Goal: Task Accomplishment & Management: Use online tool/utility

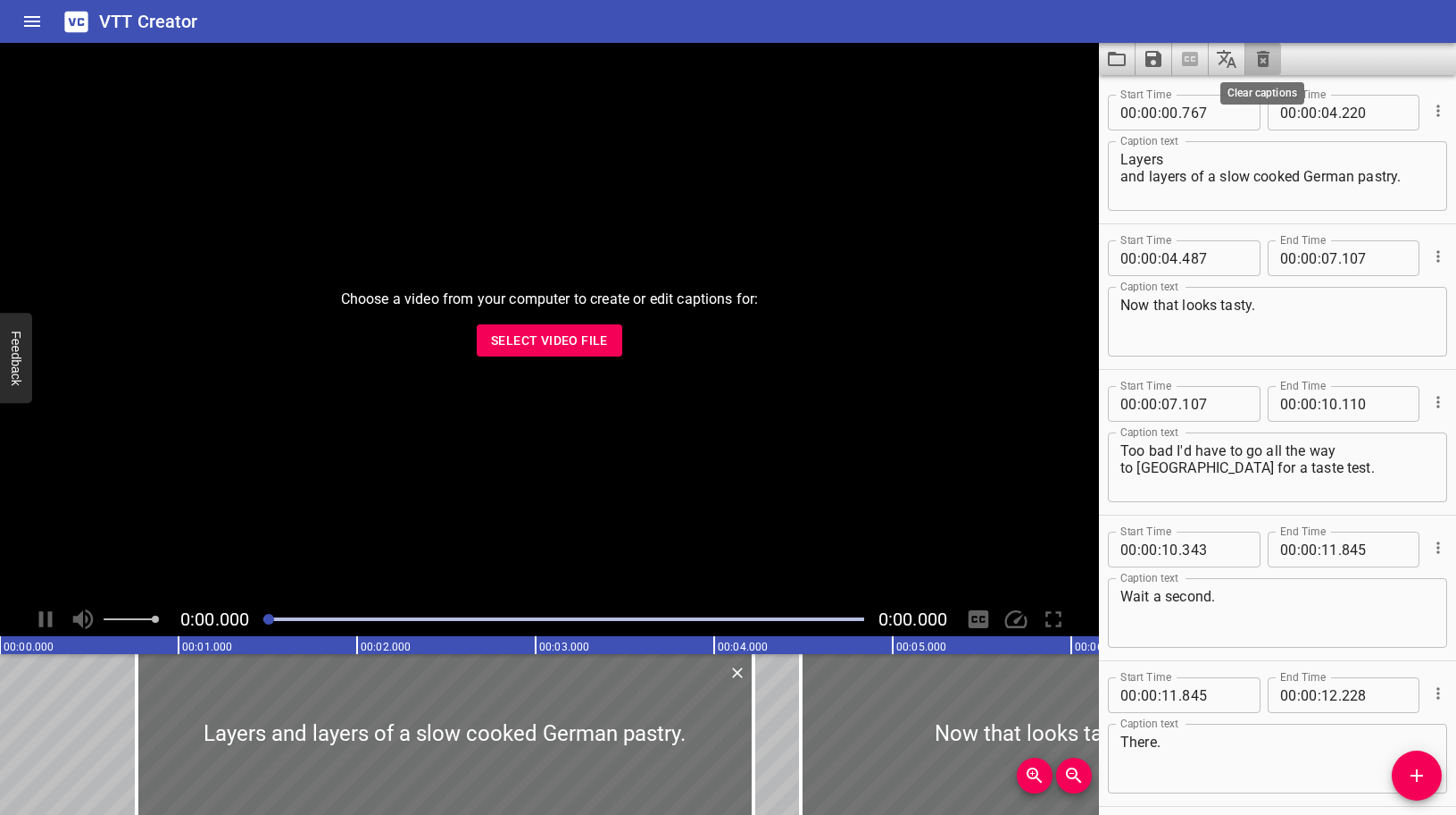
click at [1268, 59] on icon "Clear captions" at bounding box center [1263, 58] width 13 height 16
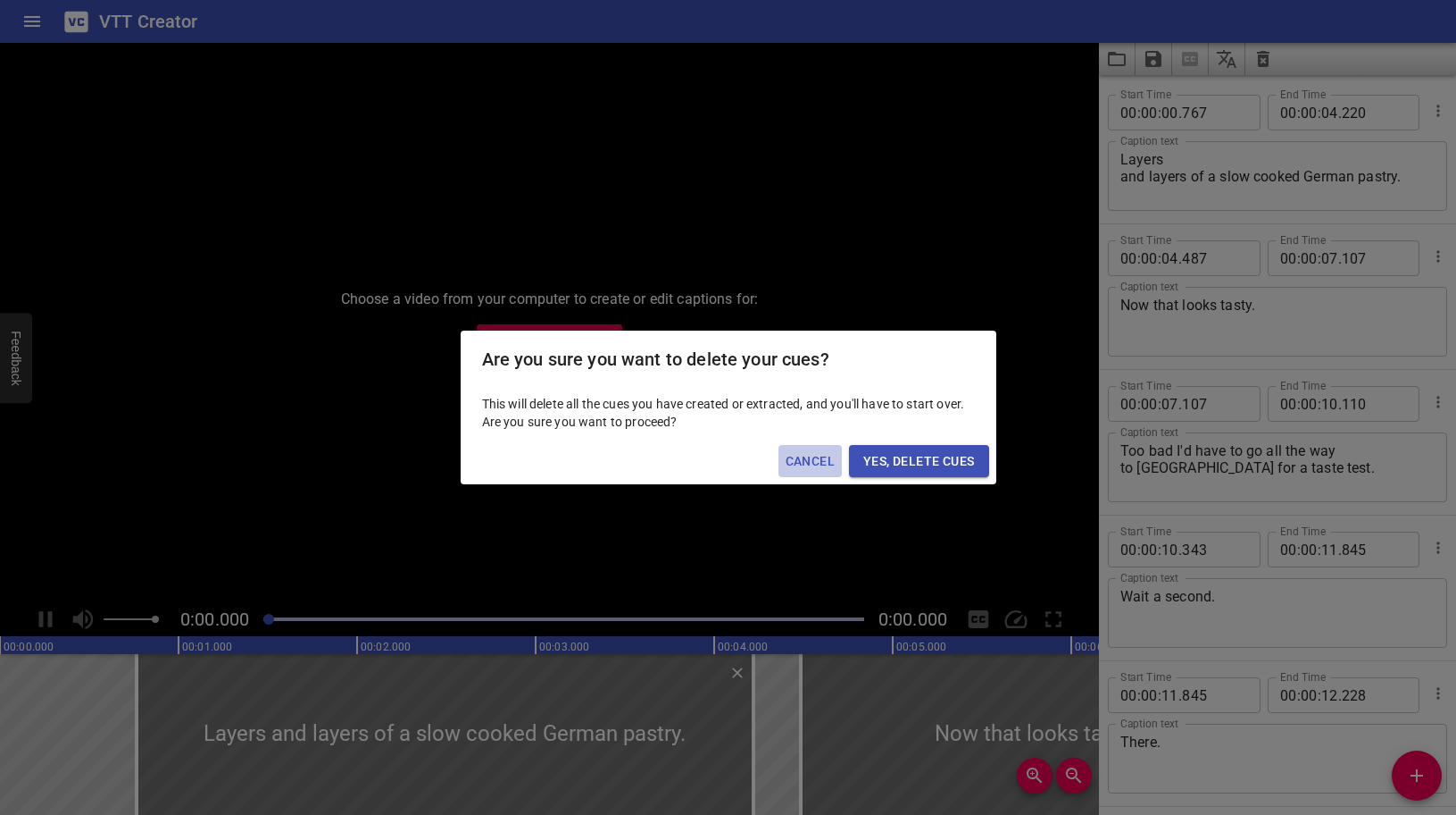
click at [804, 463] on span "Cancel" at bounding box center [810, 461] width 49 height 22
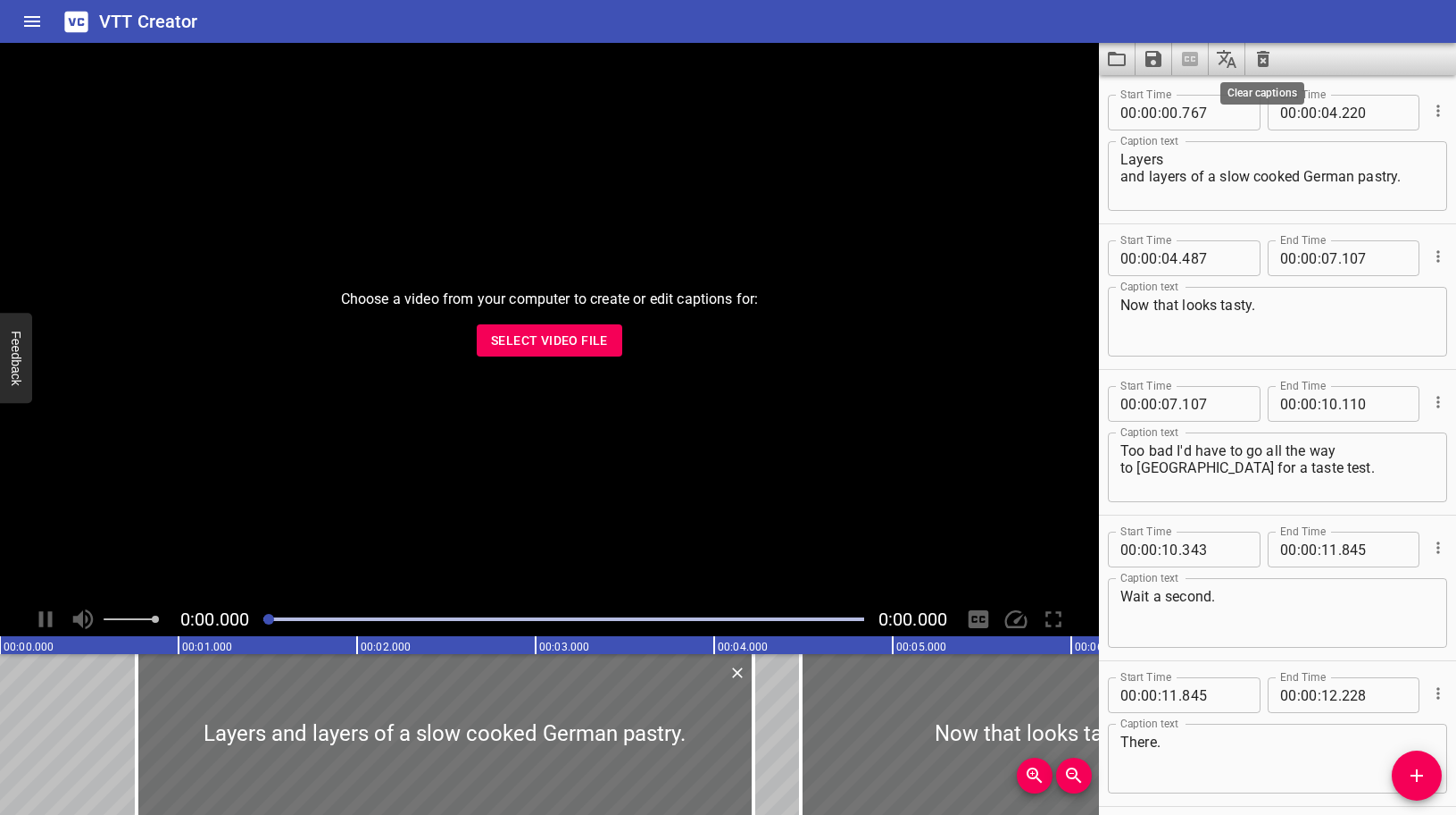
click at [1269, 59] on icon "Clear captions" at bounding box center [1264, 59] width 21 height 21
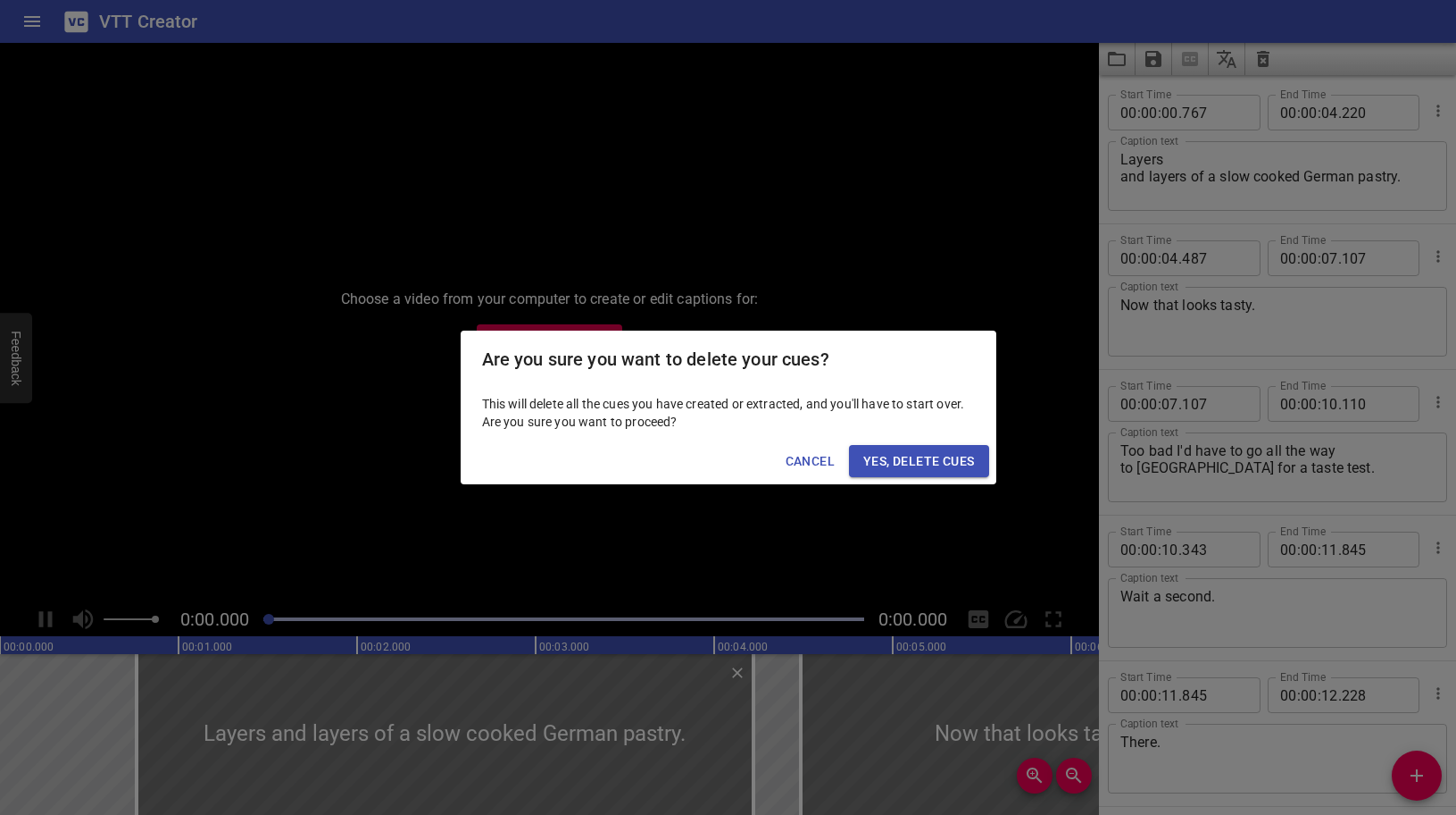
click at [892, 467] on span "Yes, Delete Cues" at bounding box center [919, 461] width 111 height 22
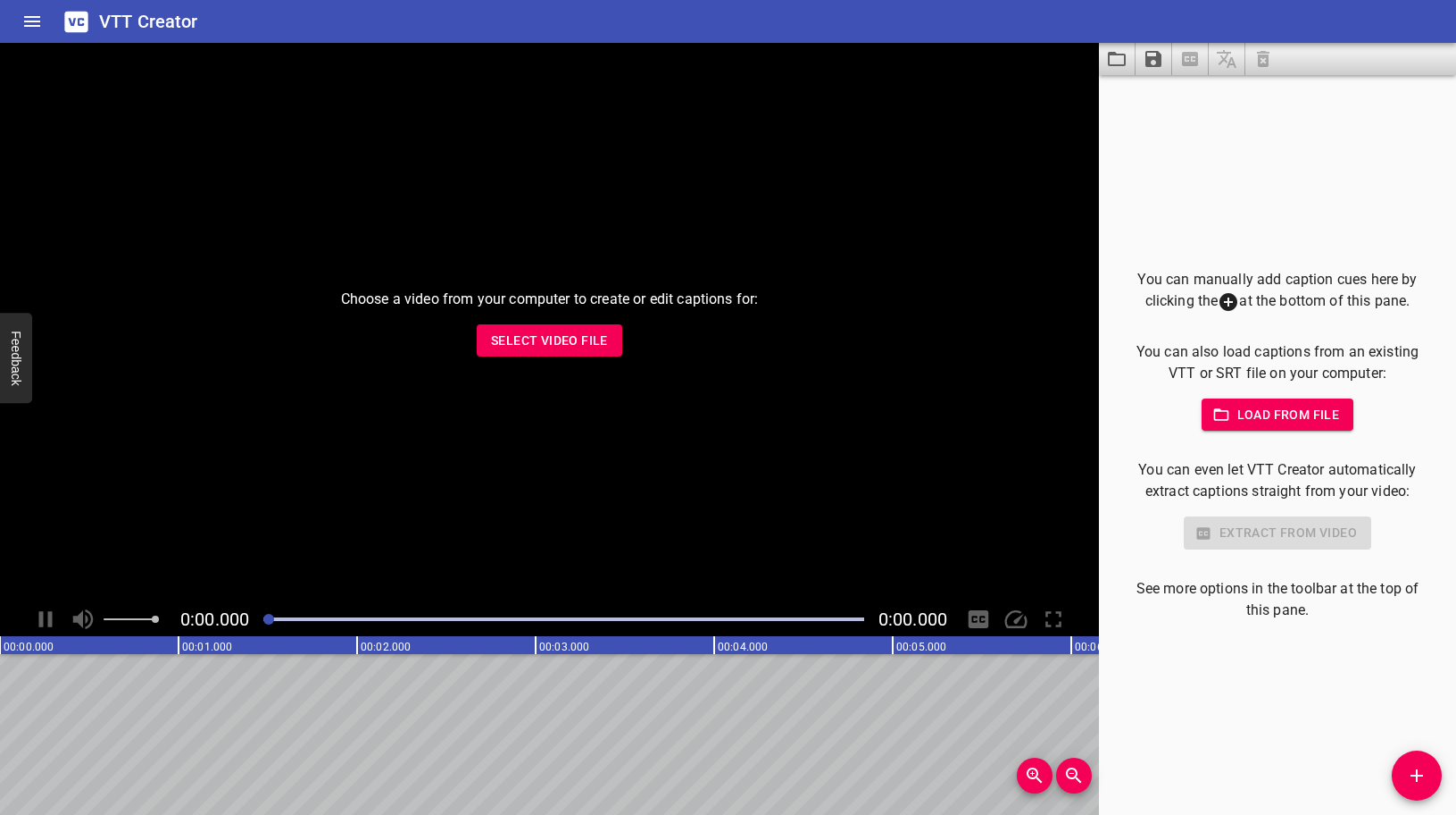
click at [1288, 417] on span "Load from file" at bounding box center [1278, 414] width 124 height 22
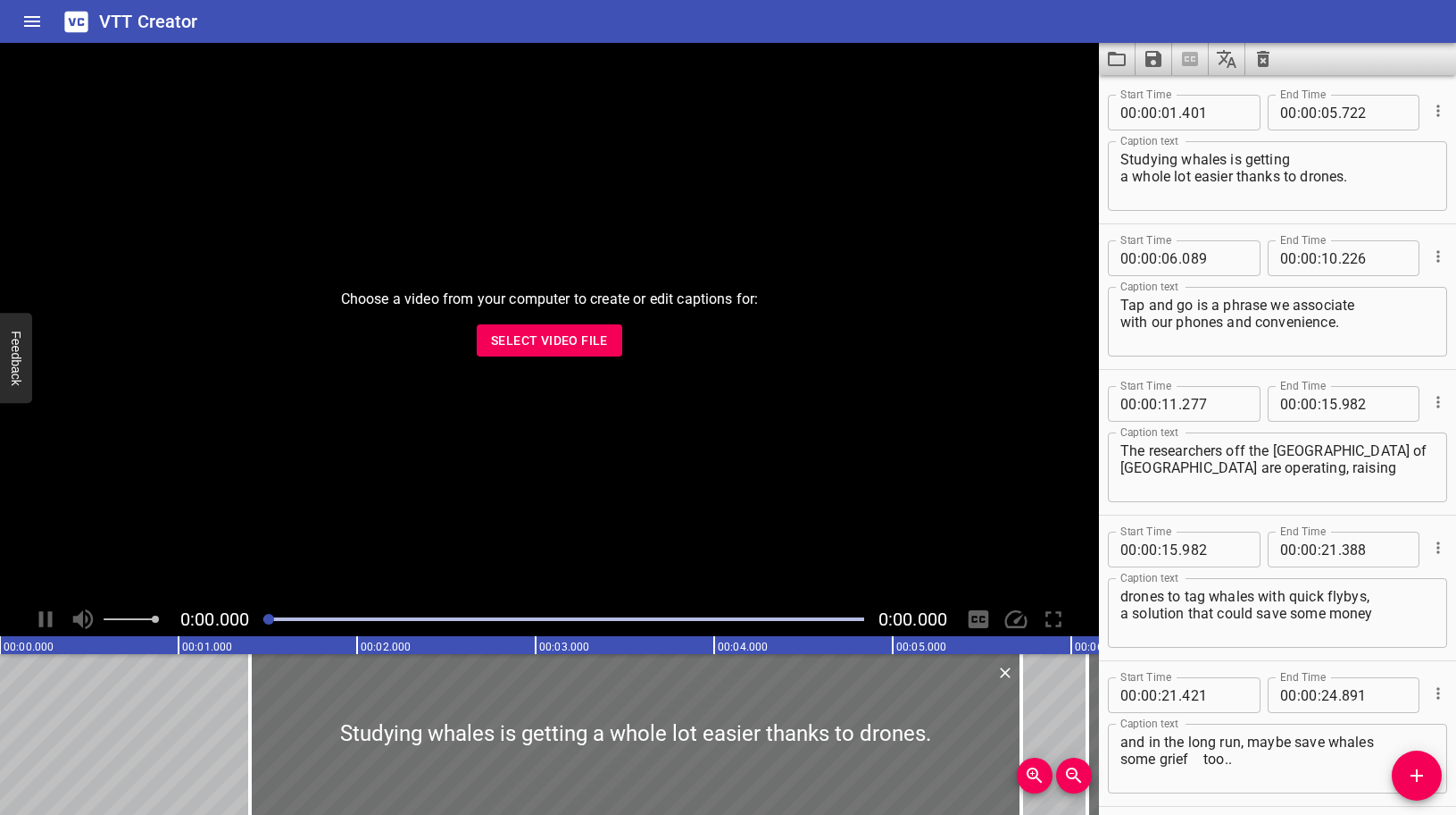
scroll to position [4294, 0]
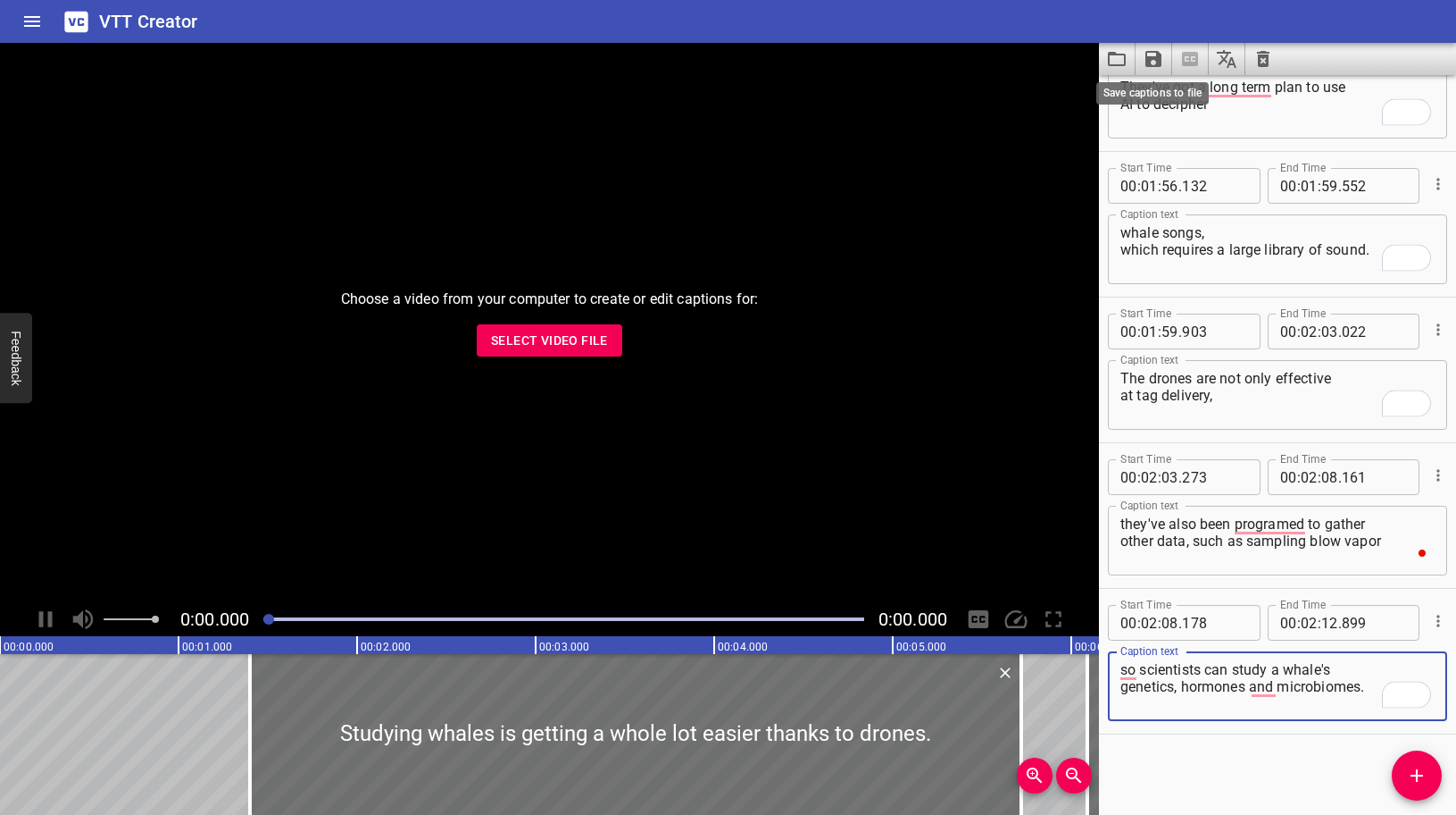
type textarea "so scientists can study a whale's genetics, hormones and microbiomes."
click at [1153, 53] on icon "Save captions to file" at bounding box center [1153, 59] width 21 height 21
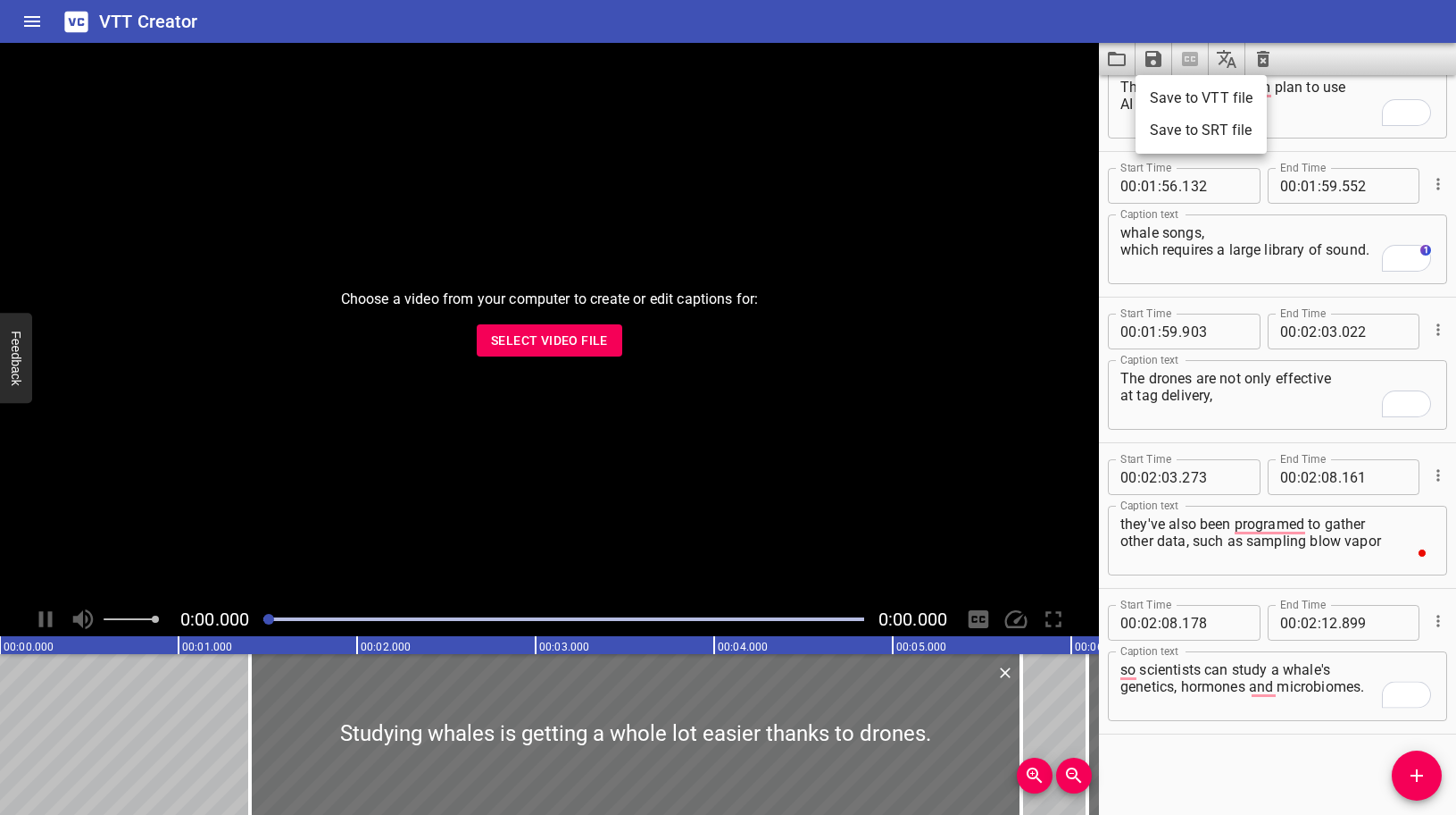
click at [1161, 93] on li "Save to VTT file" at bounding box center [1201, 98] width 131 height 32
